Goal: Find specific page/section: Find specific page/section

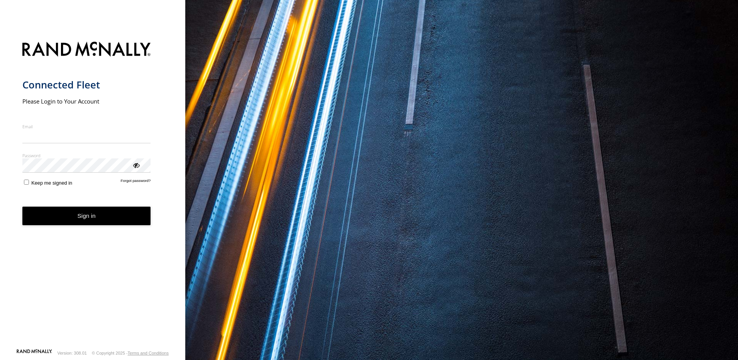
type input "**********"
click at [97, 225] on button "Sign in" at bounding box center [86, 215] width 129 height 19
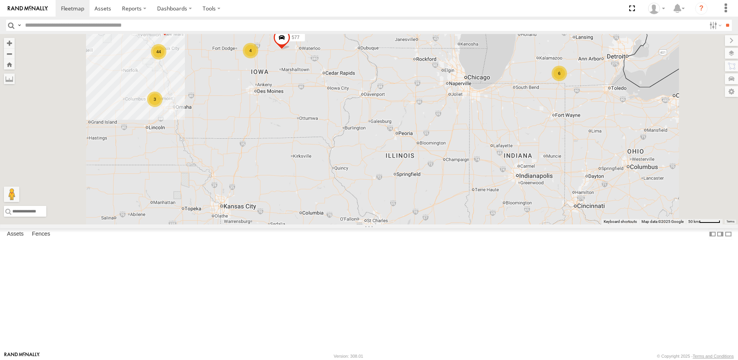
click at [258, 58] on div "4" at bounding box center [250, 50] width 15 height 15
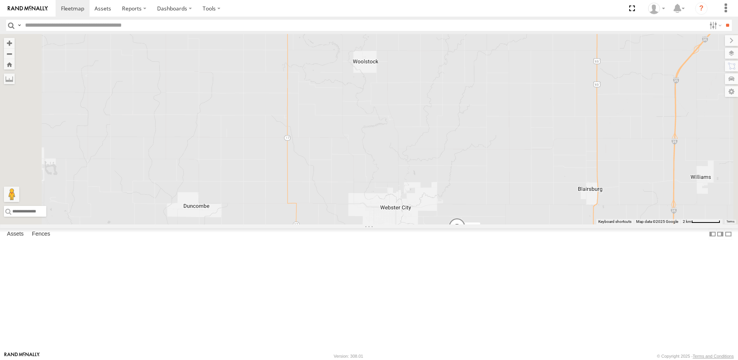
click at [291, 31] on div "3" at bounding box center [282, 23] width 15 height 15
